Goal: Find specific page/section: Find specific page/section

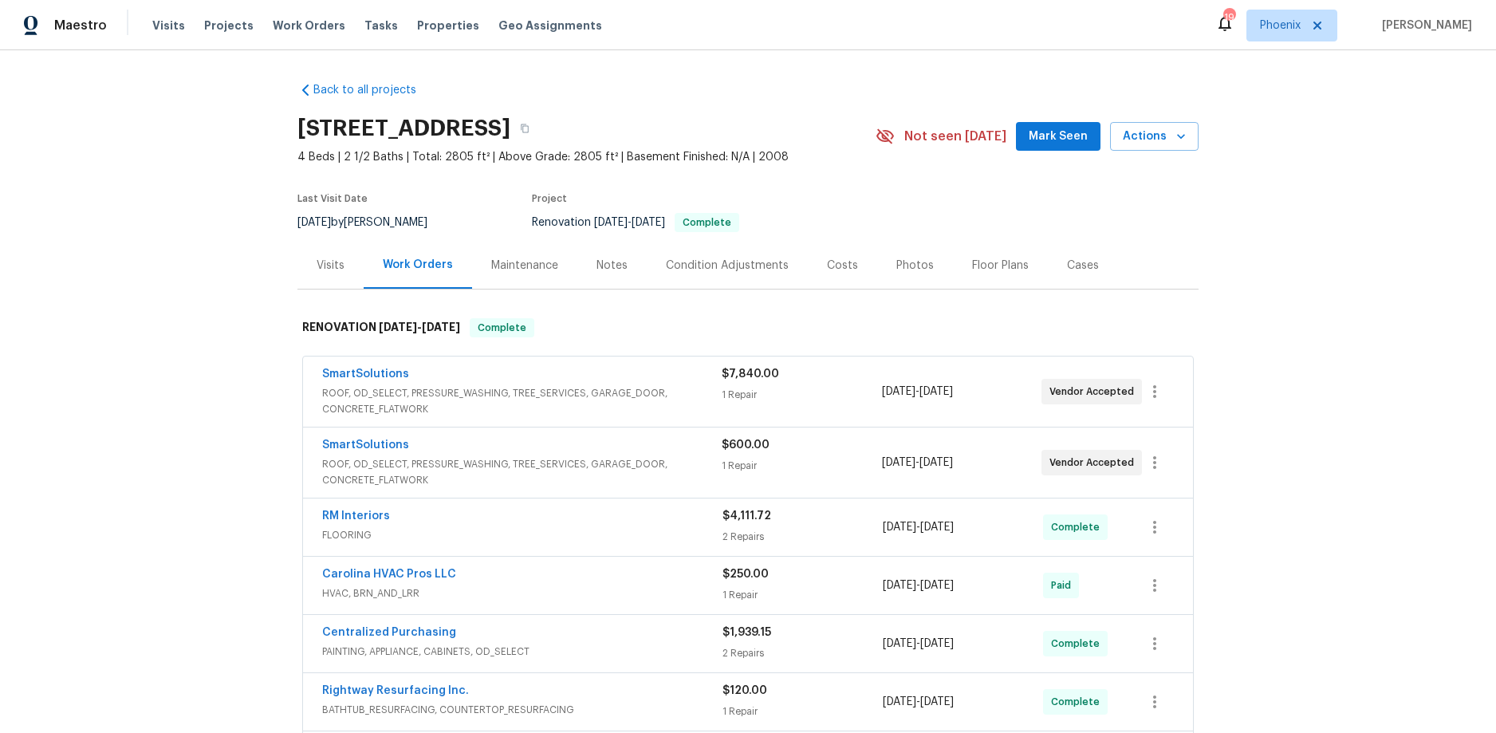
click at [730, 278] on div "Condition Adjustments" at bounding box center [727, 265] width 161 height 47
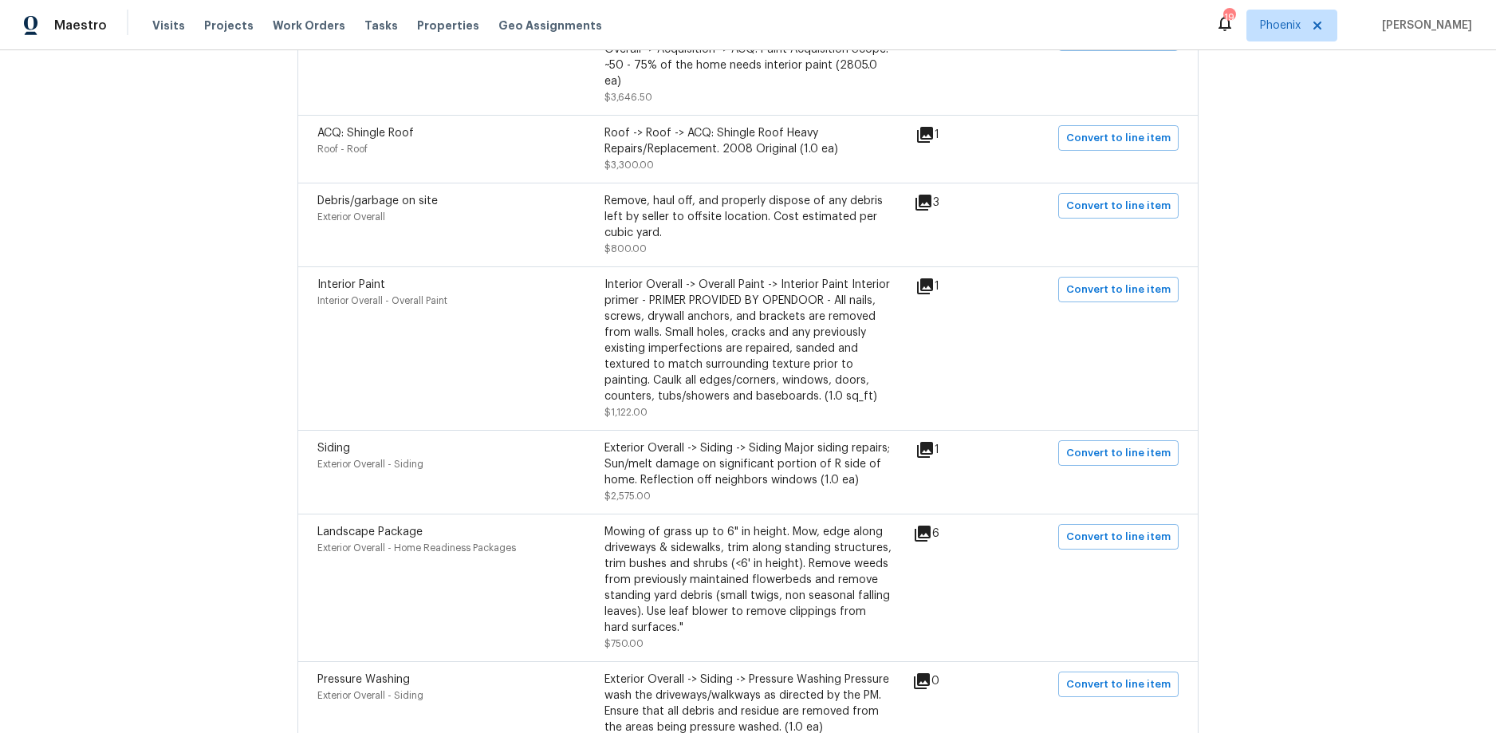
scroll to position [580, 0]
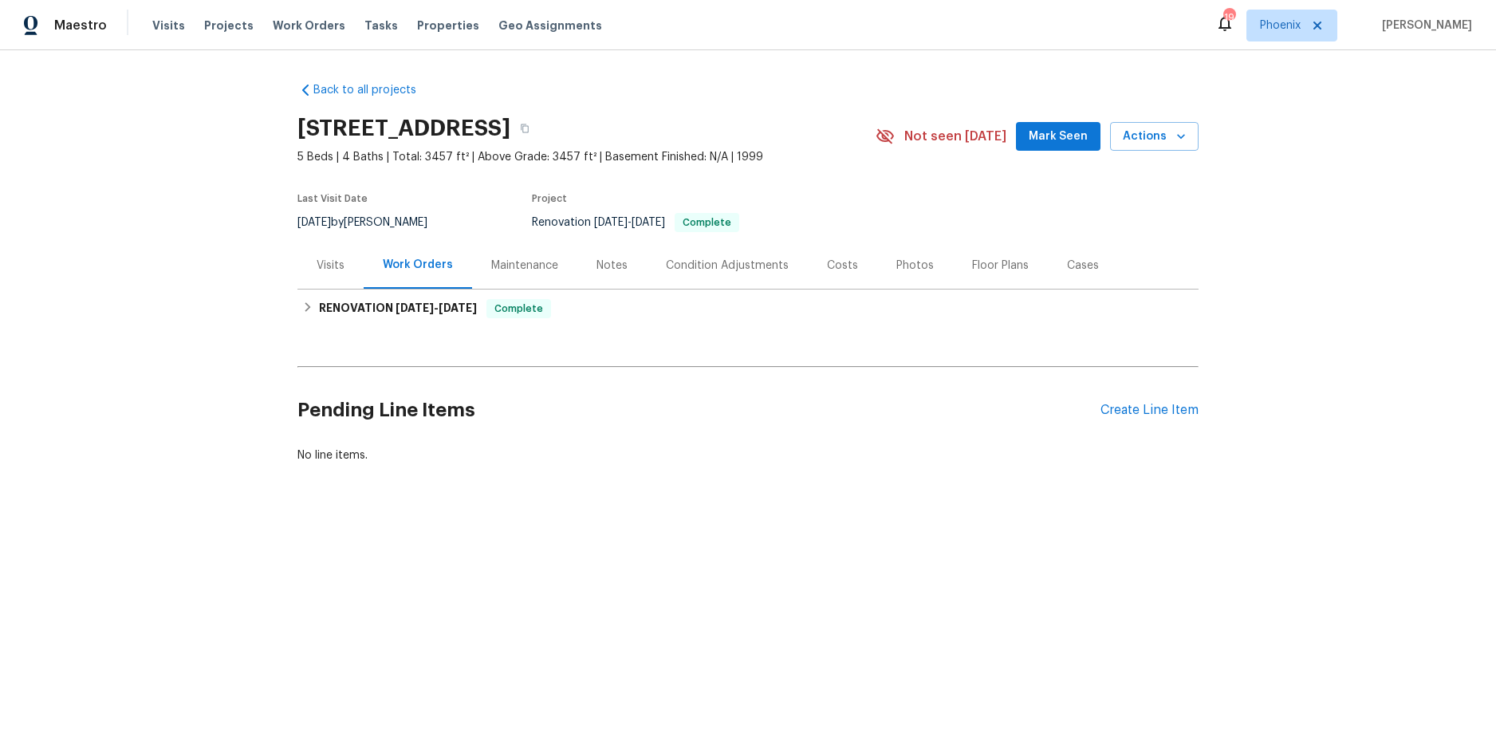
click at [711, 256] on div "Condition Adjustments" at bounding box center [727, 265] width 161 height 47
